Goal: Task Accomplishment & Management: Manage account settings

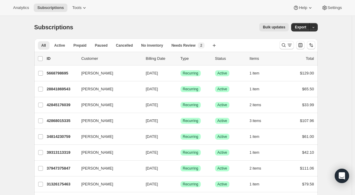
click at [123, 21] on div "Subscriptions. This page is ready Subscriptions Bulk updates More actions Bulk …" at bounding box center [176, 27] width 284 height 23
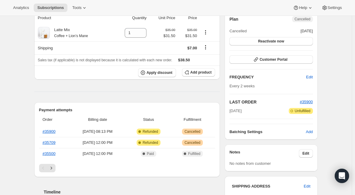
scroll to position [90, 0]
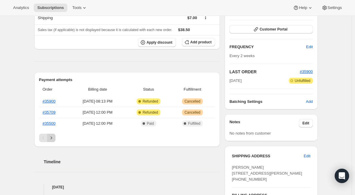
click at [54, 136] on icon "Next" at bounding box center [51, 138] width 6 height 6
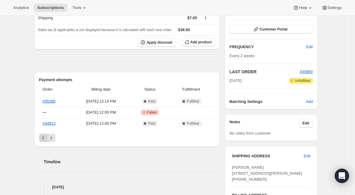
click at [43, 137] on icon "Previous" at bounding box center [43, 138] width 6 height 6
